Goal: Information Seeking & Learning: Learn about a topic

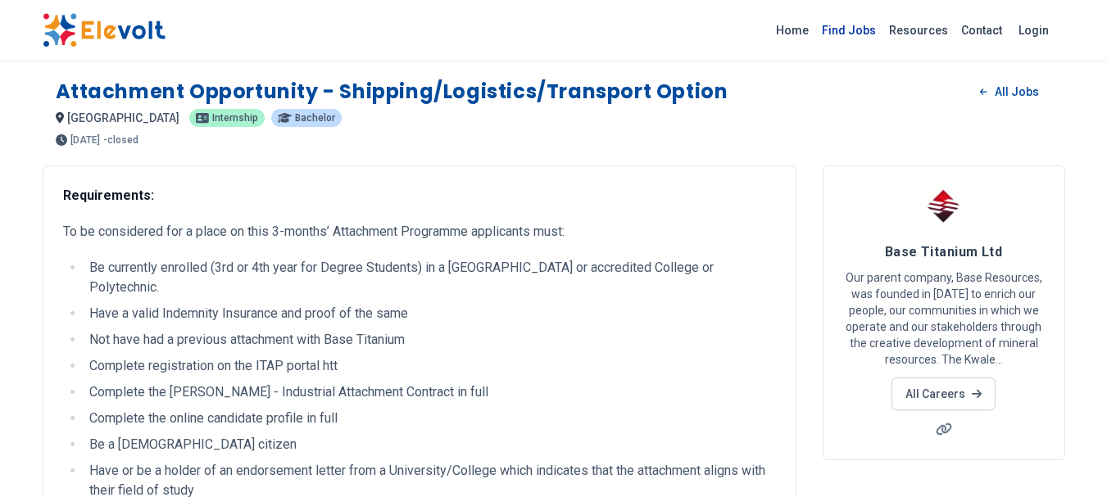
click at [859, 30] on link "Find Jobs" at bounding box center [848, 30] width 67 height 26
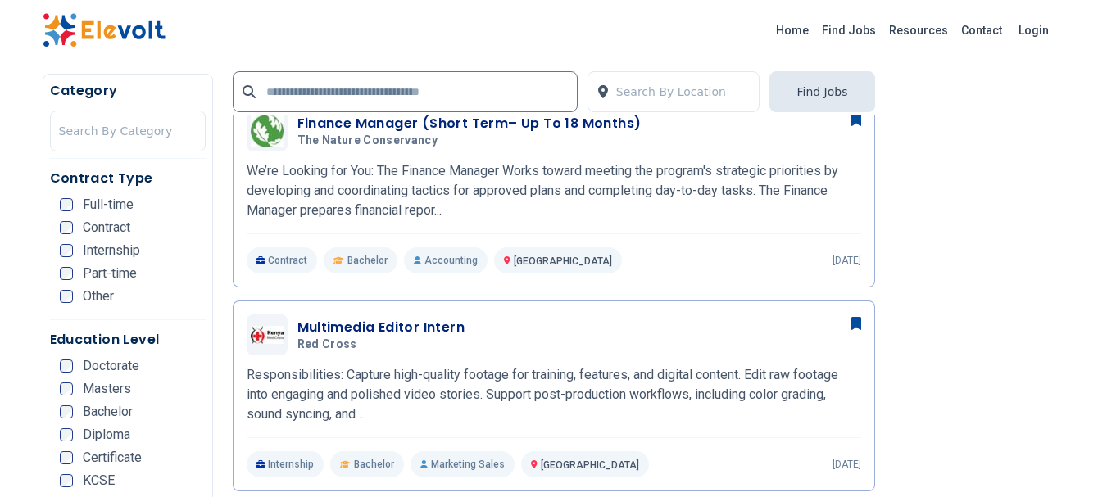
click at [57, 250] on div "Contract Type Full-time Contract Internship Part-time Other" at bounding box center [128, 245] width 156 height 152
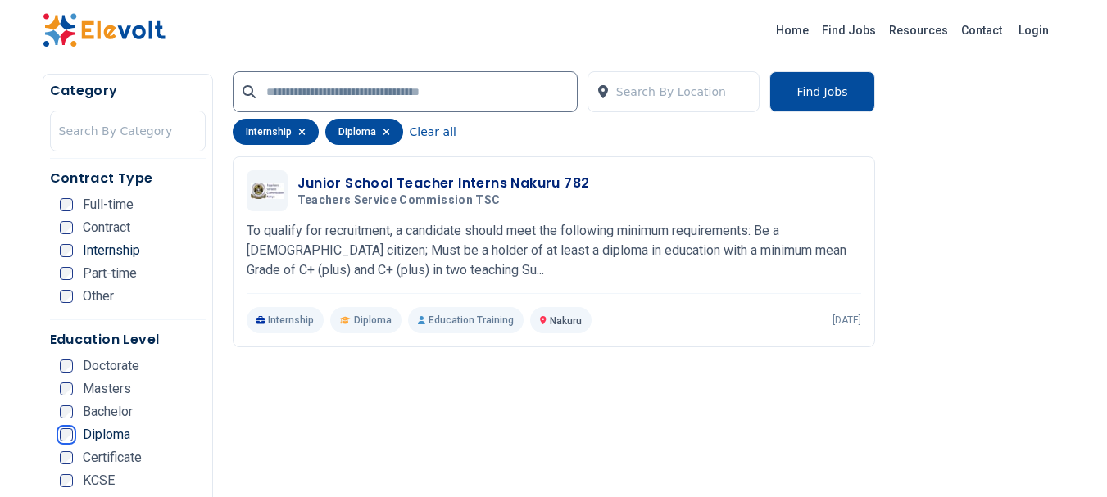
scroll to position [422, 0]
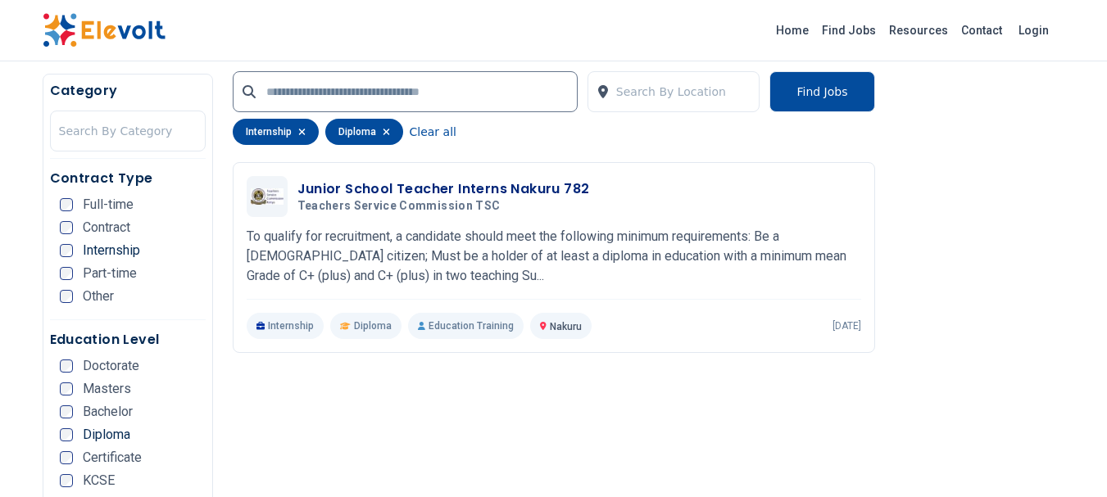
click at [198, 380] on ul "Doctorate Masters Bachelor Diploma Certificate KCSE KCPE Other" at bounding box center [133, 452] width 146 height 184
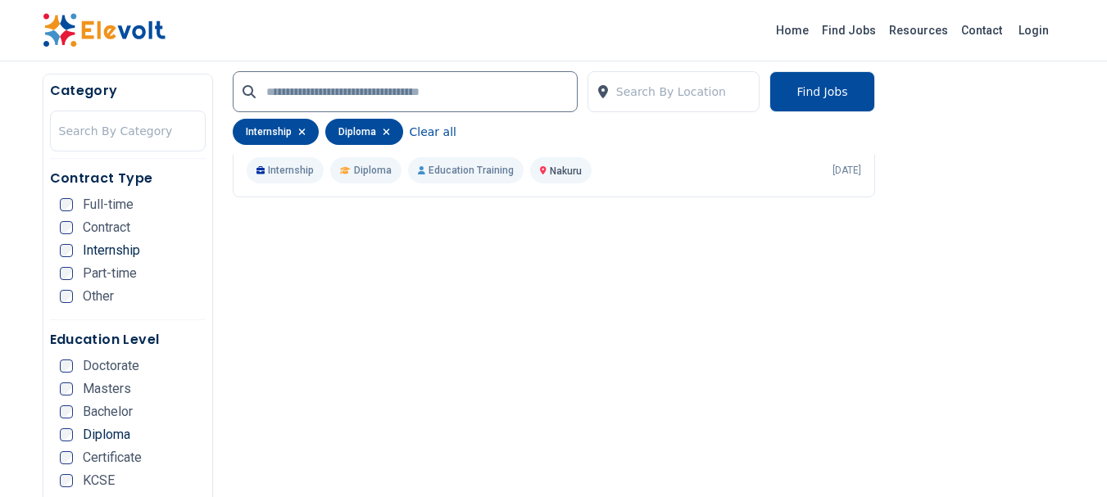
scroll to position [601, 0]
